Goal: Book appointment/travel/reservation

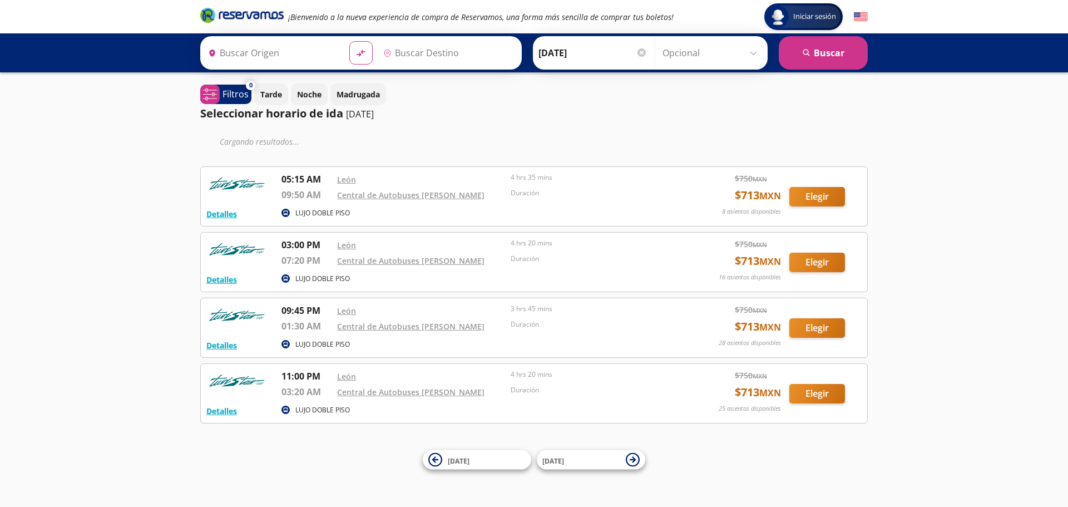
type input "[GEOGRAPHIC_DATA], [GEOGRAPHIC_DATA]"
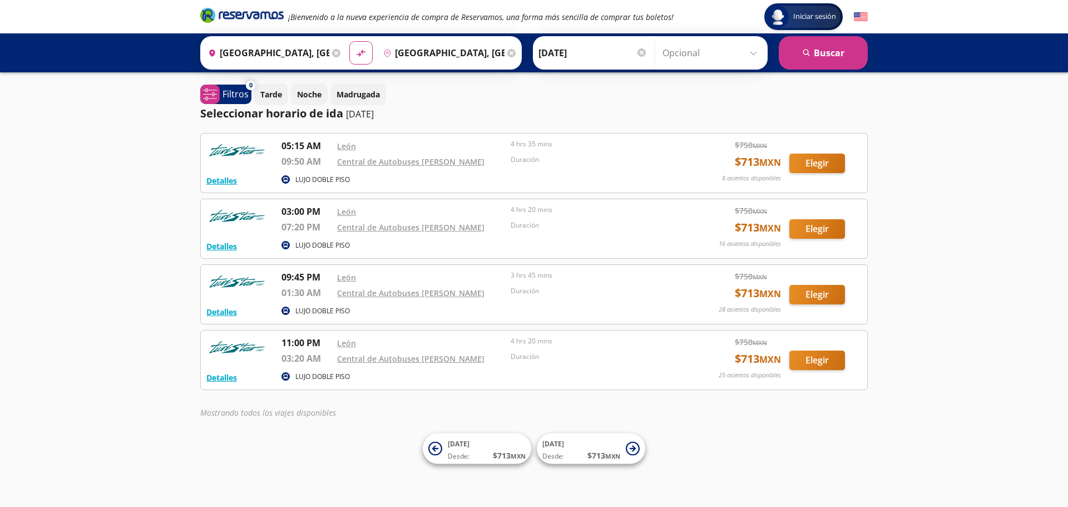
click at [566, 60] on input "[DATE]" at bounding box center [593, 53] width 109 height 28
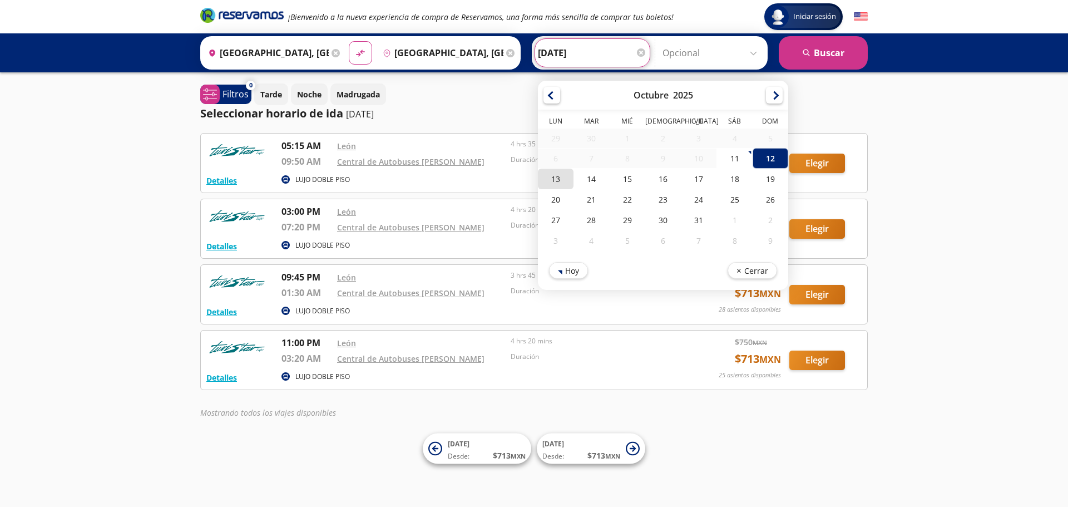
click at [551, 179] on div "13" at bounding box center [556, 179] width 36 height 21
type input "[DATE]"
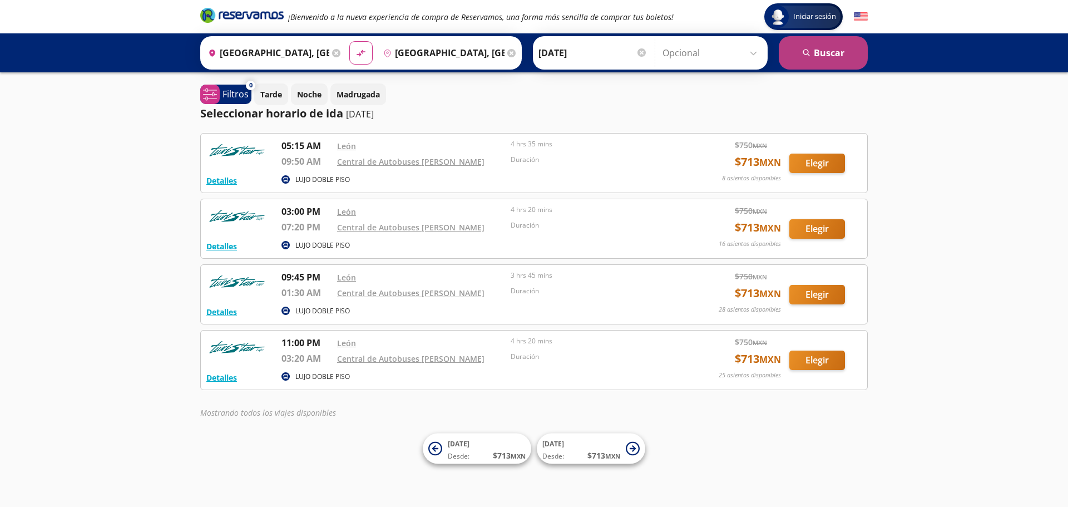
click at [823, 53] on button "search [GEOGRAPHIC_DATA]" at bounding box center [823, 52] width 89 height 33
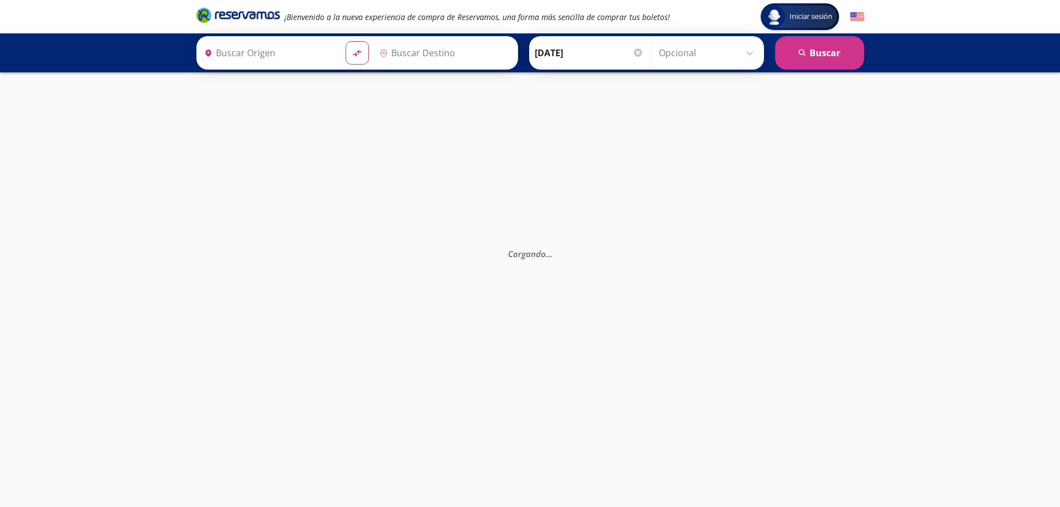
type input "[GEOGRAPHIC_DATA], [GEOGRAPHIC_DATA]"
